Goal: Task Accomplishment & Management: Complete application form

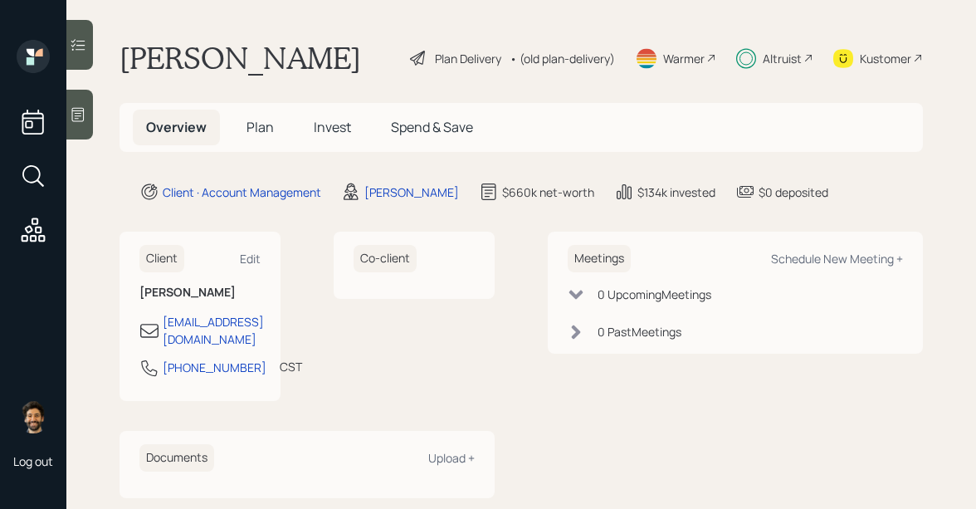
click at [266, 119] on span "Plan" at bounding box center [259, 127] width 27 height 18
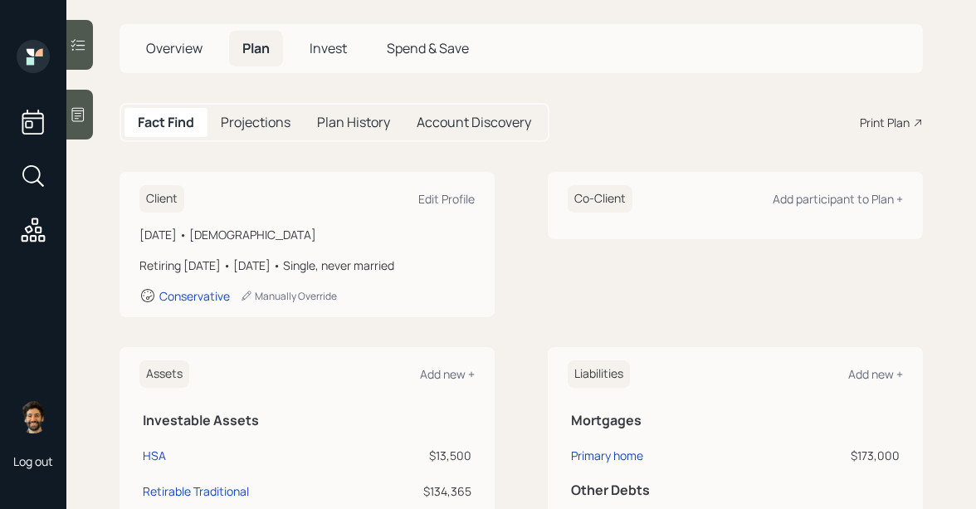
scroll to position [80, 0]
click at [198, 299] on div "Conservative" at bounding box center [194, 295] width 71 height 16
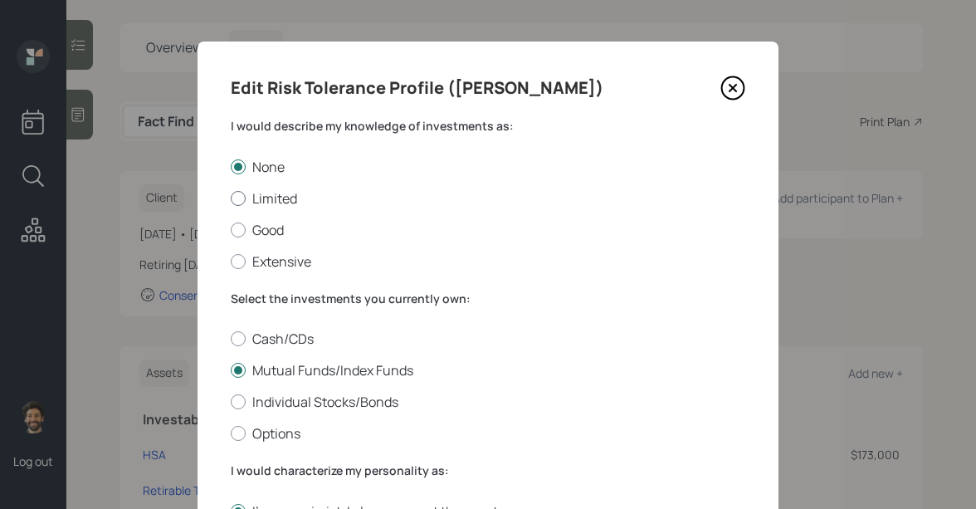
click at [239, 199] on div at bounding box center [238, 198] width 15 height 15
click at [231, 198] on input "Limited" at bounding box center [230, 197] width 1 height 1
radio input "true"
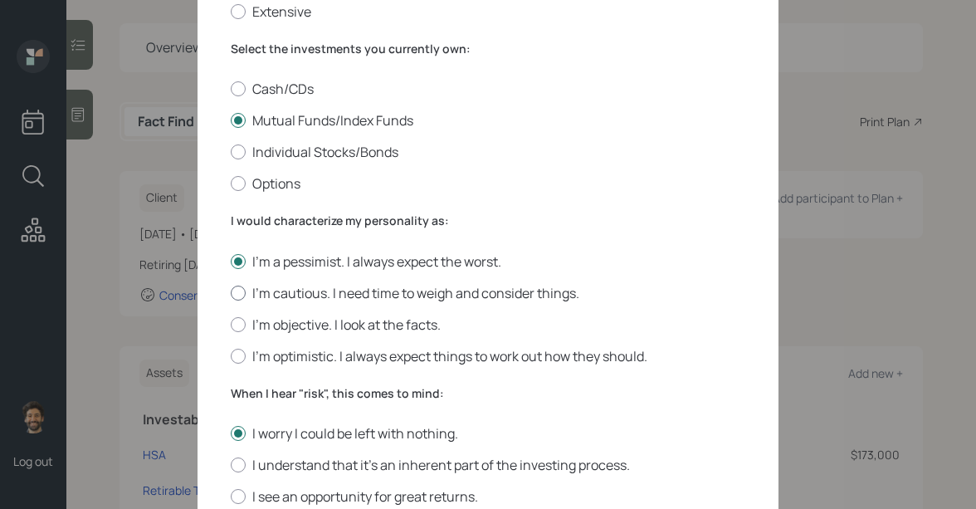
click at [236, 299] on div at bounding box center [238, 292] width 15 height 15
click at [231, 293] on input "I'm cautious. I need time to weigh and consider things." at bounding box center [230, 292] width 1 height 1
radio input "true"
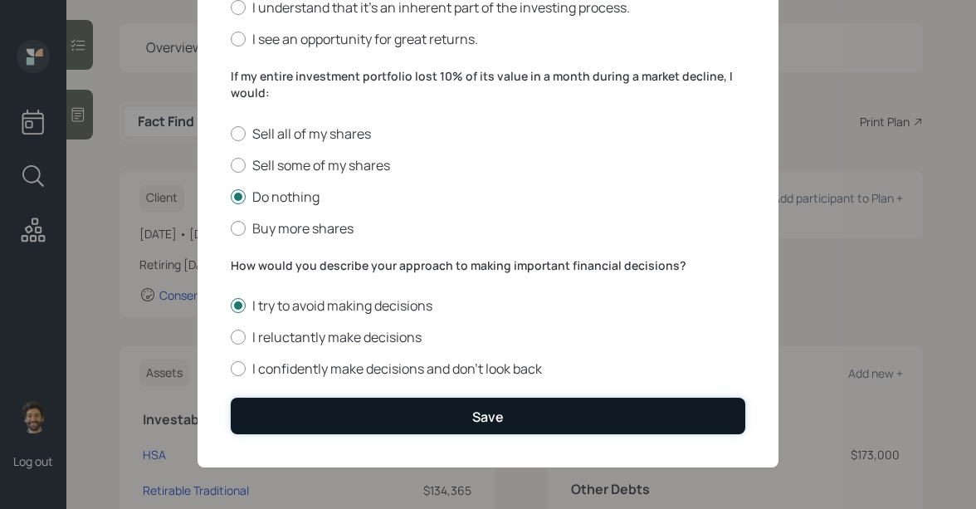
click at [264, 407] on button "Save" at bounding box center [488, 415] width 514 height 36
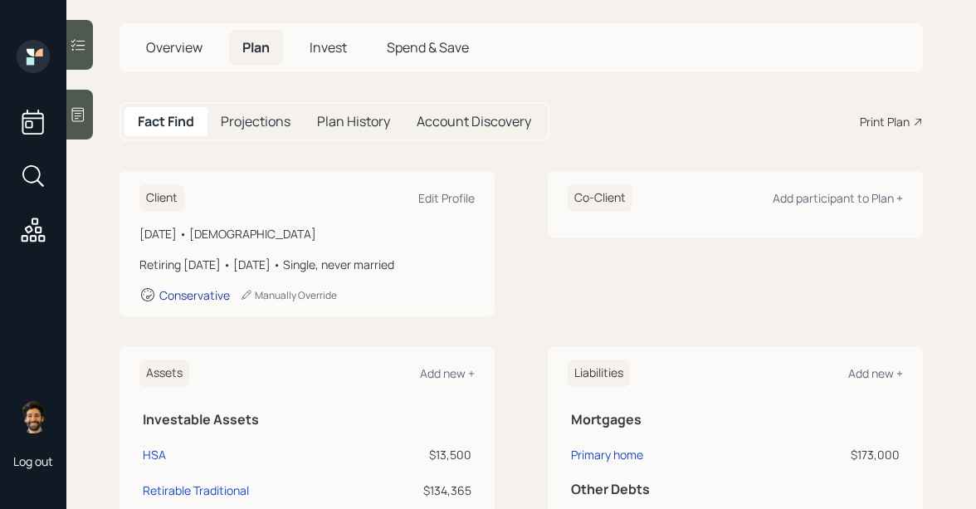
click at [197, 300] on div "Conservative" at bounding box center [194, 295] width 71 height 16
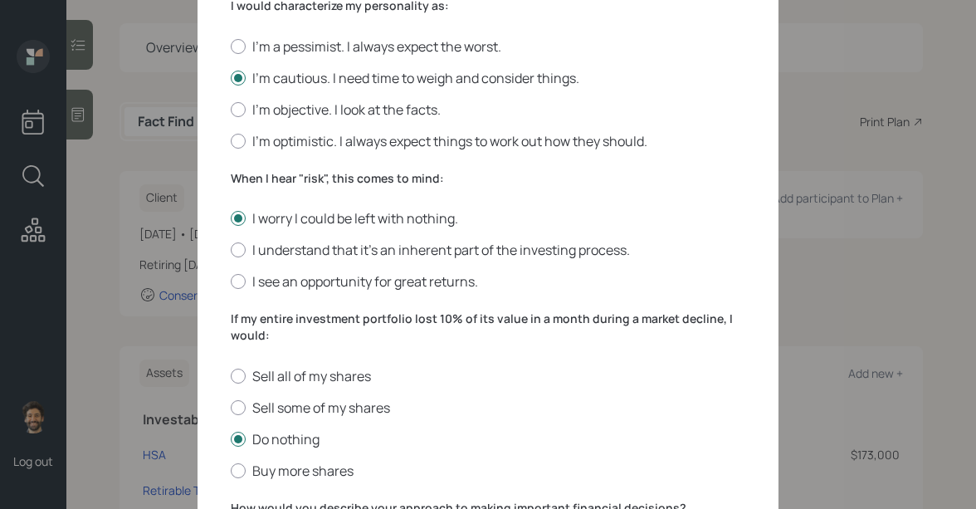
scroll to position [529, 0]
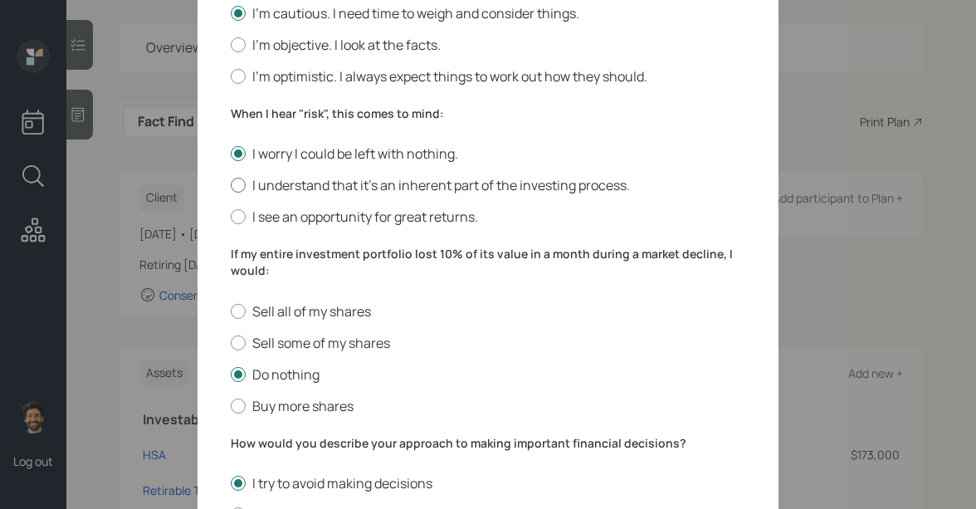
click at [241, 183] on div at bounding box center [238, 185] width 15 height 15
click at [231, 185] on input "I understand that it’s an inherent part of the investing process." at bounding box center [230, 185] width 1 height 1
radio input "true"
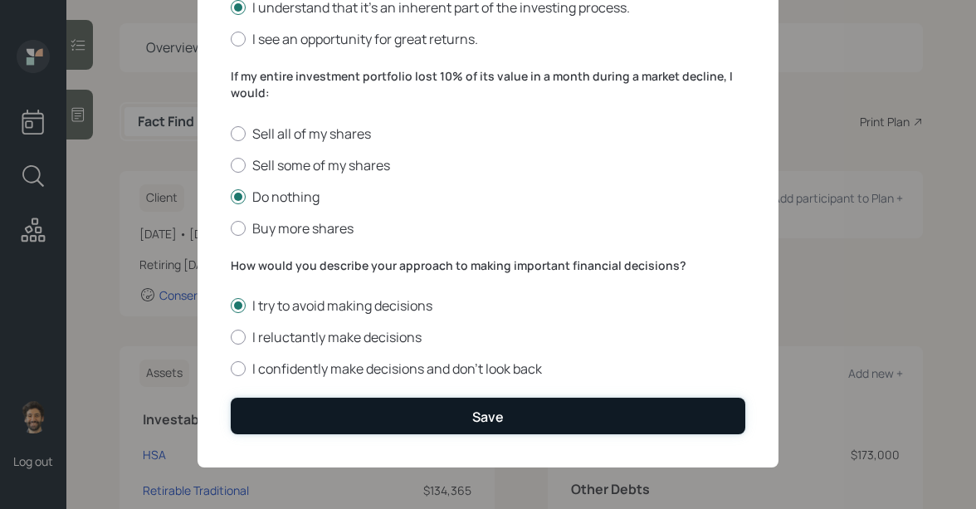
click at [280, 423] on button "Save" at bounding box center [488, 415] width 514 height 36
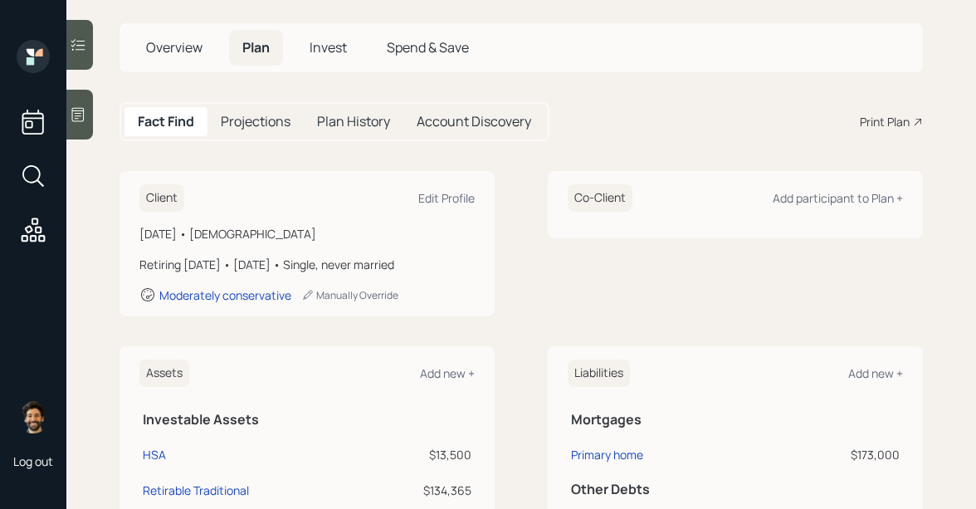
click at [326, 51] on span "Invest" at bounding box center [327, 47] width 37 height 18
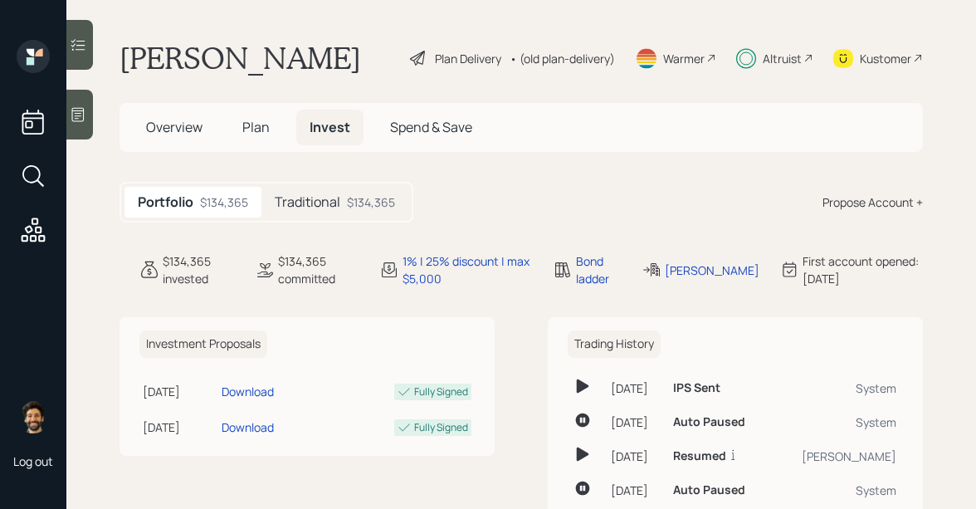
click at [348, 200] on div "$134,365" at bounding box center [371, 201] width 48 height 17
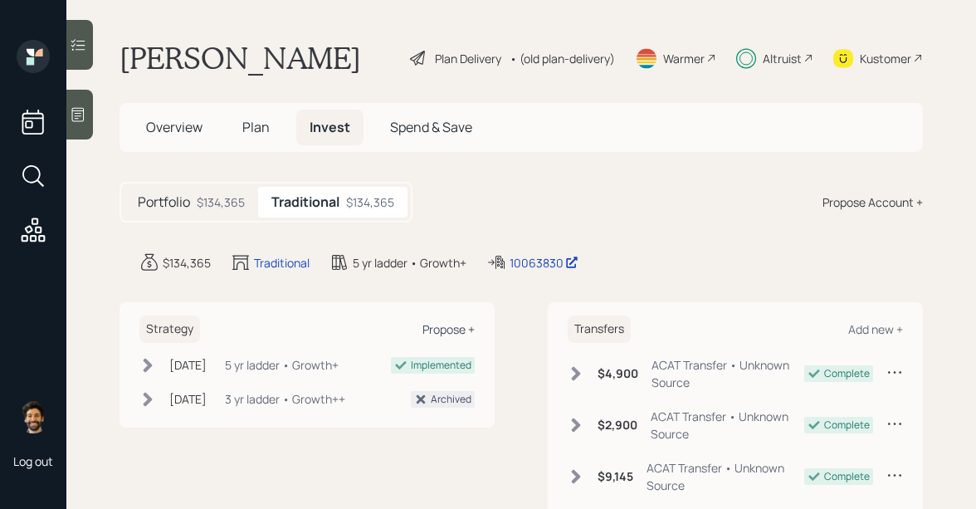
click at [440, 327] on div "Propose +" at bounding box center [448, 329] width 52 height 16
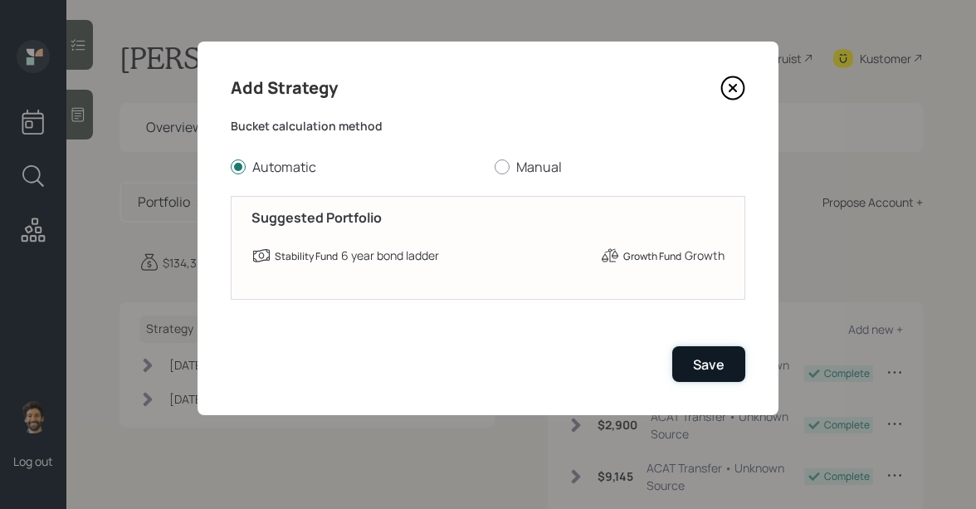
click at [685, 361] on button "Save" at bounding box center [708, 364] width 73 height 36
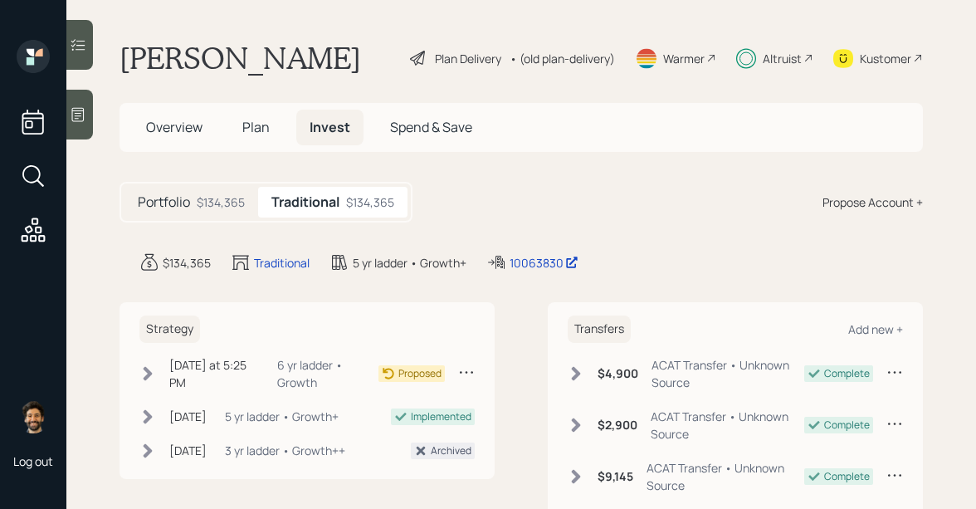
click at [467, 373] on icon at bounding box center [466, 372] width 13 height 2
click at [371, 363] on div "6 yr ladder • Growth" at bounding box center [327, 373] width 101 height 35
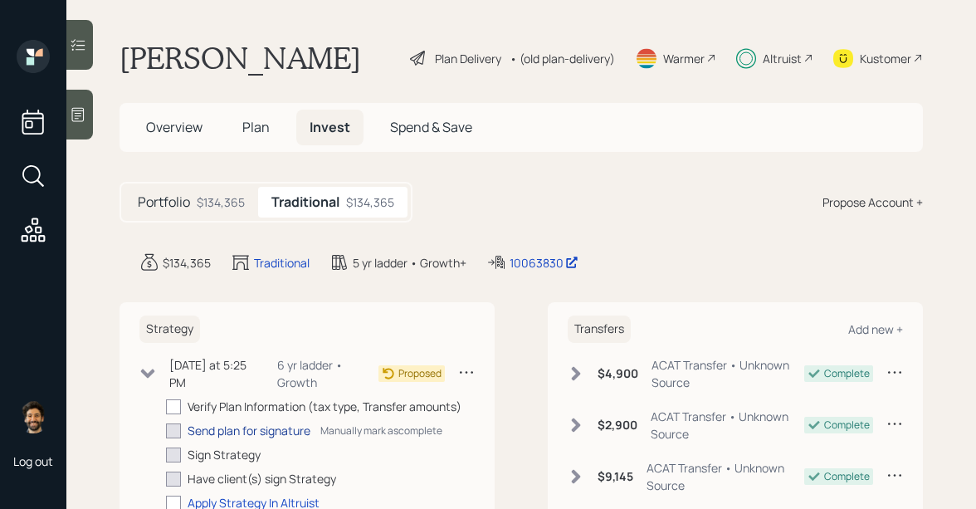
click at [227, 425] on div "Send plan for signature" at bounding box center [249, 430] width 123 height 17
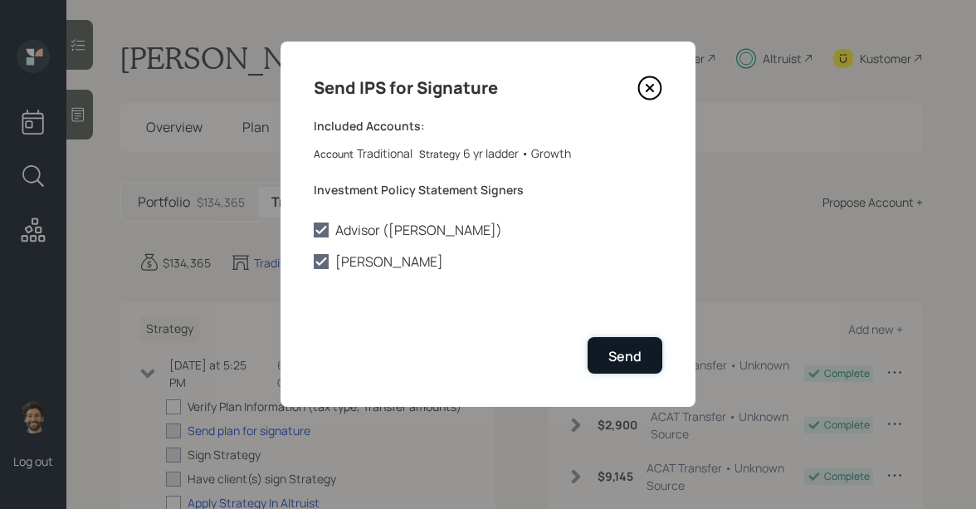
click at [618, 353] on div "Send" at bounding box center [624, 356] width 33 height 18
checkbox input "true"
